Goal: Transaction & Acquisition: Purchase product/service

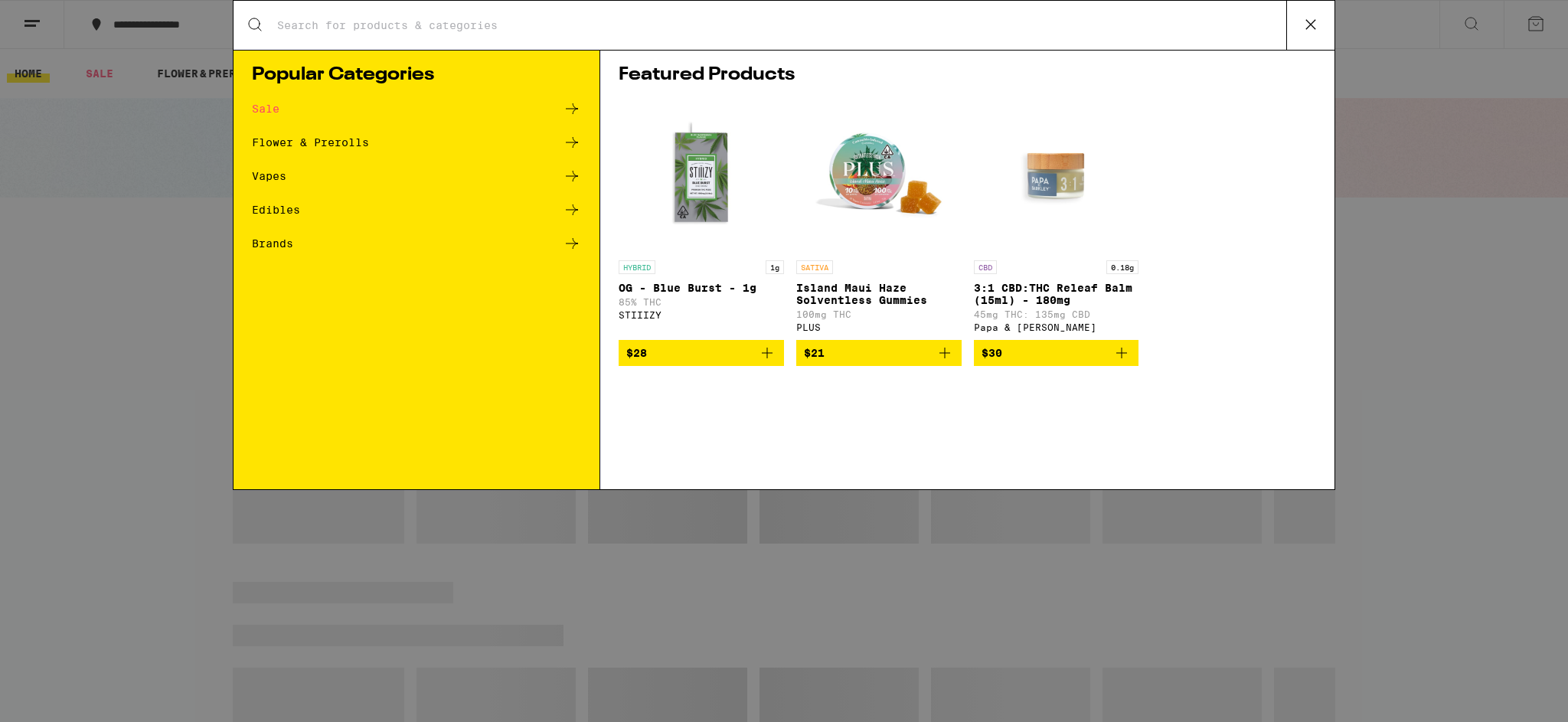
click at [392, 28] on input "Search for Products" at bounding box center [781, 25] width 1010 height 14
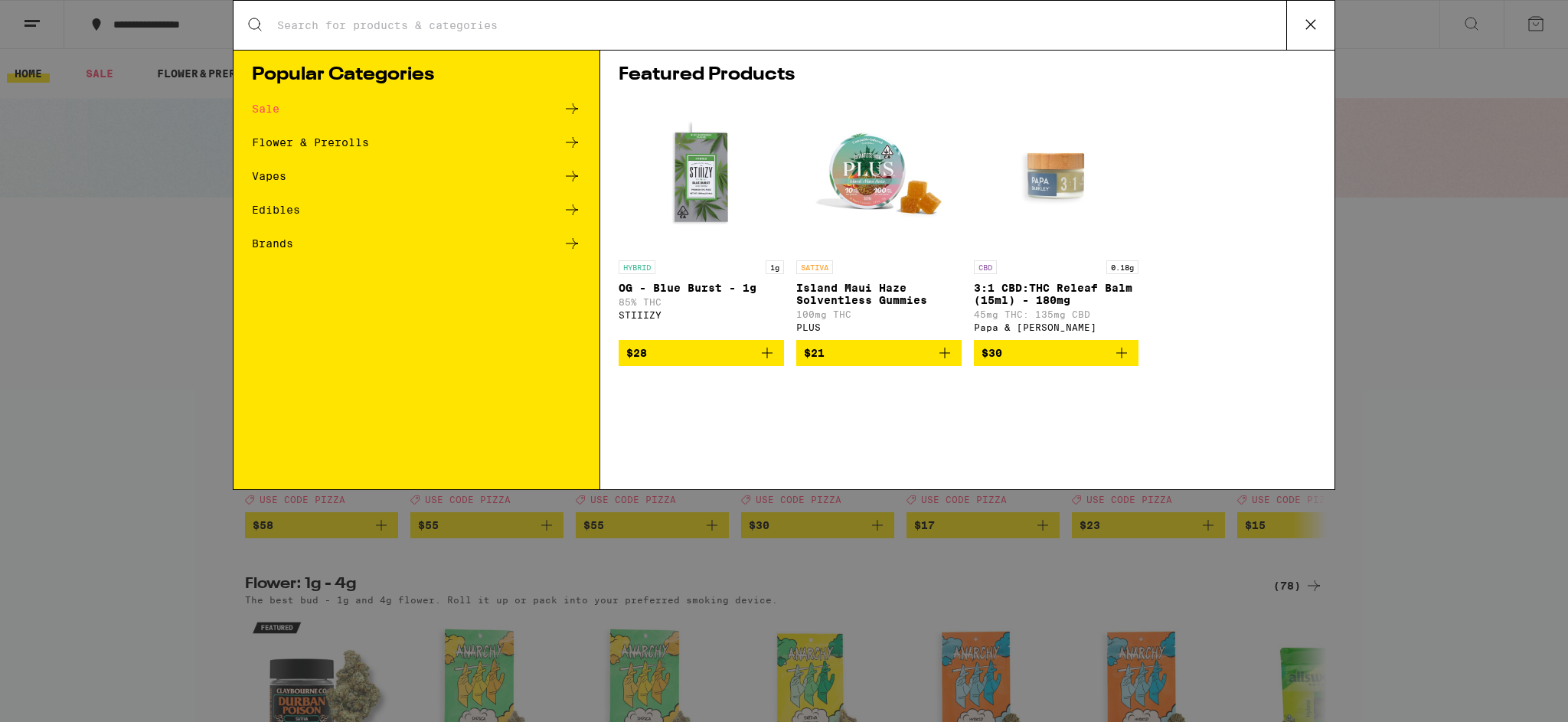
click at [363, 27] on input "Search for Products" at bounding box center [781, 25] width 1010 height 14
type input "garlic starship"
